Goal: Task Accomplishment & Management: Manage account settings

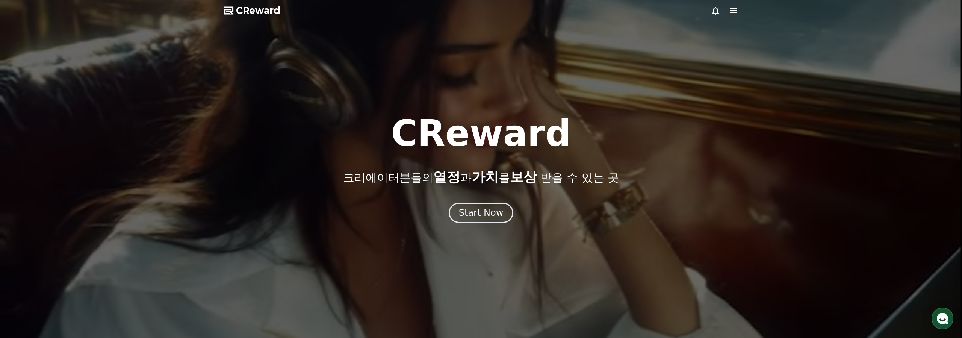
click at [732, 15] on div at bounding box center [481, 169] width 962 height 338
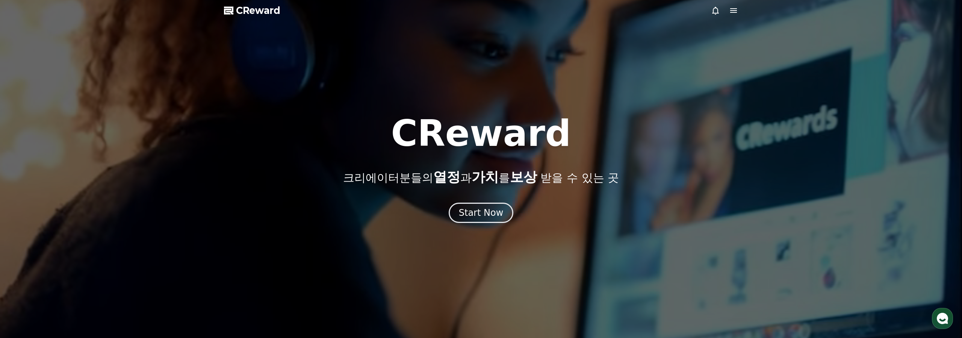
click at [732, 11] on icon at bounding box center [733, 10] width 7 height 5
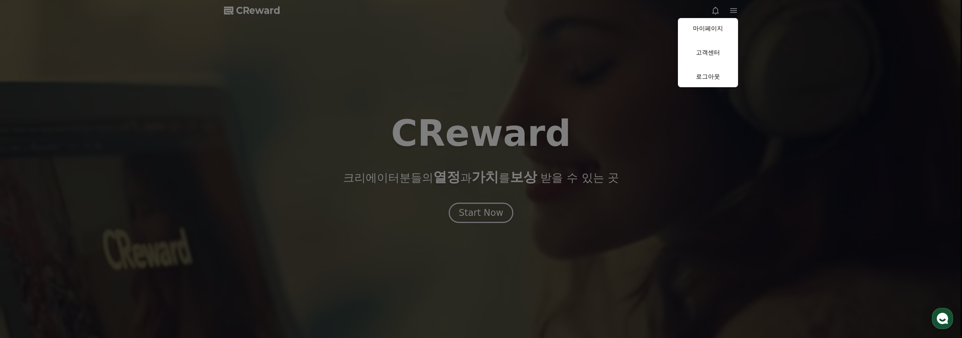
click at [715, 27] on link "마이페이지" at bounding box center [708, 28] width 60 height 21
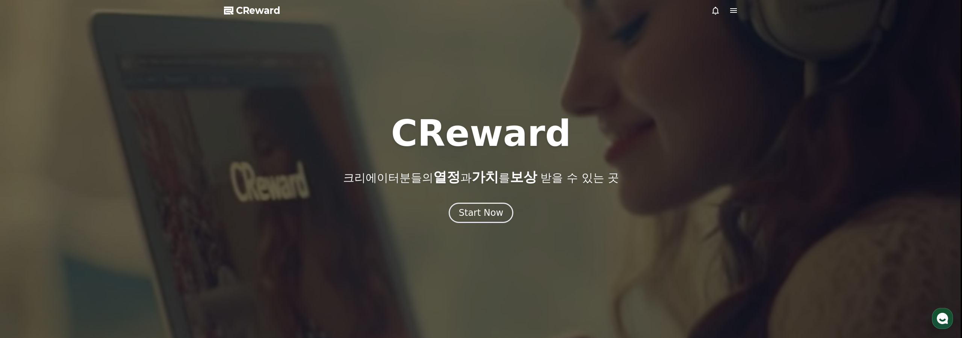
select select "**********"
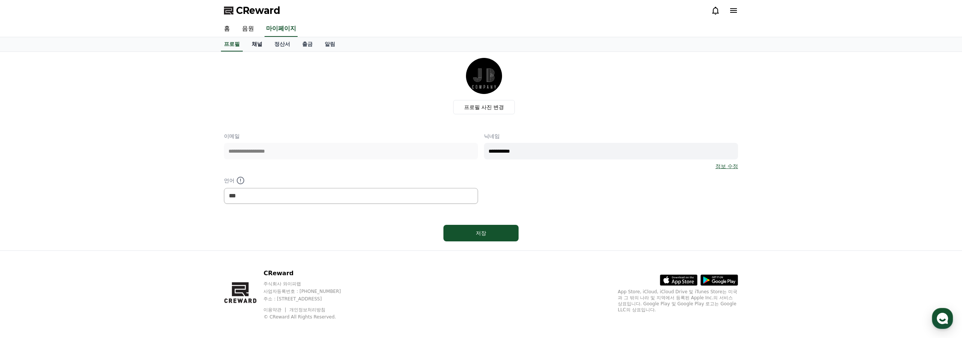
click at [254, 43] on link "채널" at bounding box center [257, 44] width 23 height 14
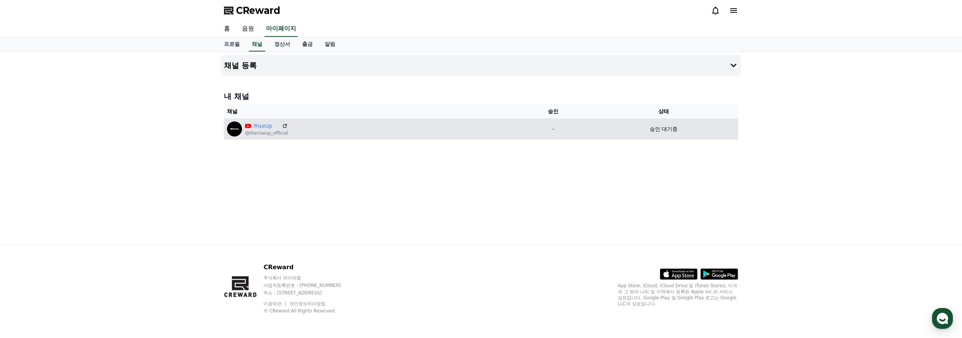
click at [413, 127] on div "RiseUp @theriseup_official" at bounding box center [370, 128] width 287 height 15
click at [284, 125] on icon at bounding box center [285, 125] width 7 height 7
